Goal: Task Accomplishment & Management: Manage account settings

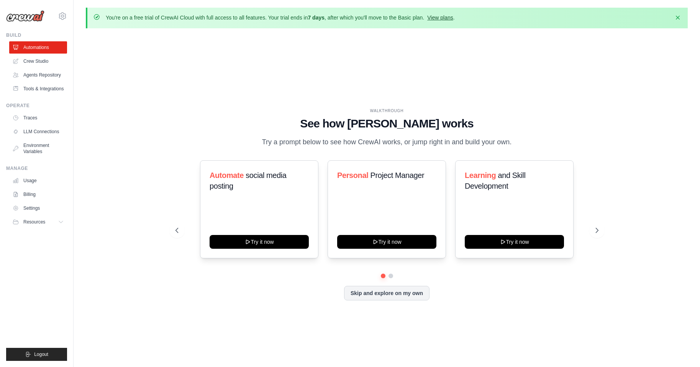
click at [444, 18] on link "View plans" at bounding box center [440, 18] width 26 height 6
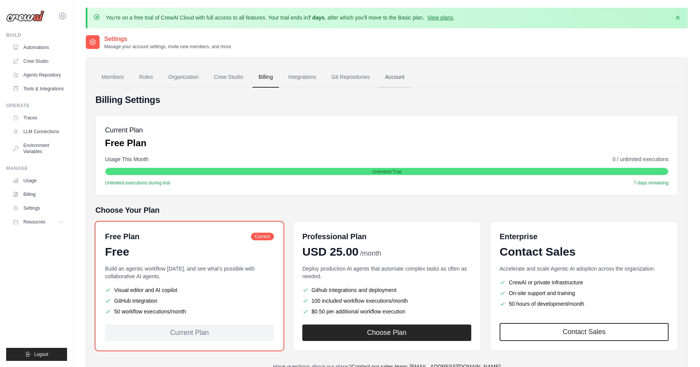
scroll to position [42, 0]
click at [33, 205] on link "Settings" at bounding box center [39, 208] width 58 height 12
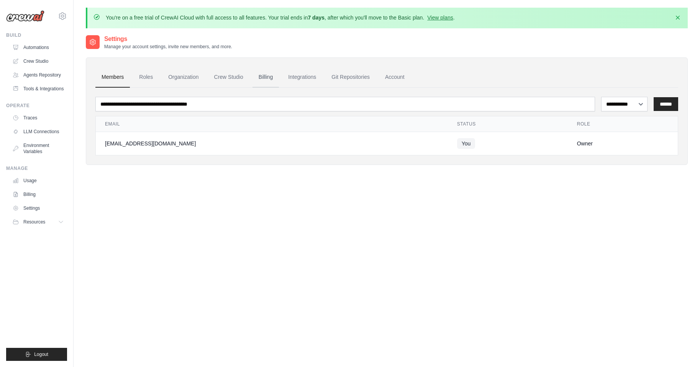
click at [260, 78] on link "Billing" at bounding box center [265, 77] width 26 height 21
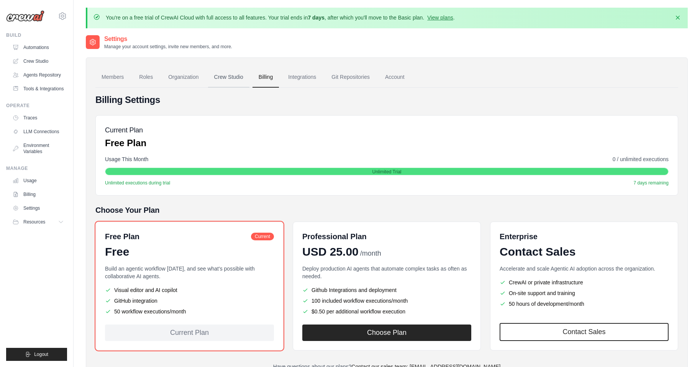
click at [232, 78] on link "Crew Studio" at bounding box center [228, 77] width 41 height 21
